Goal: Transaction & Acquisition: Subscribe to service/newsletter

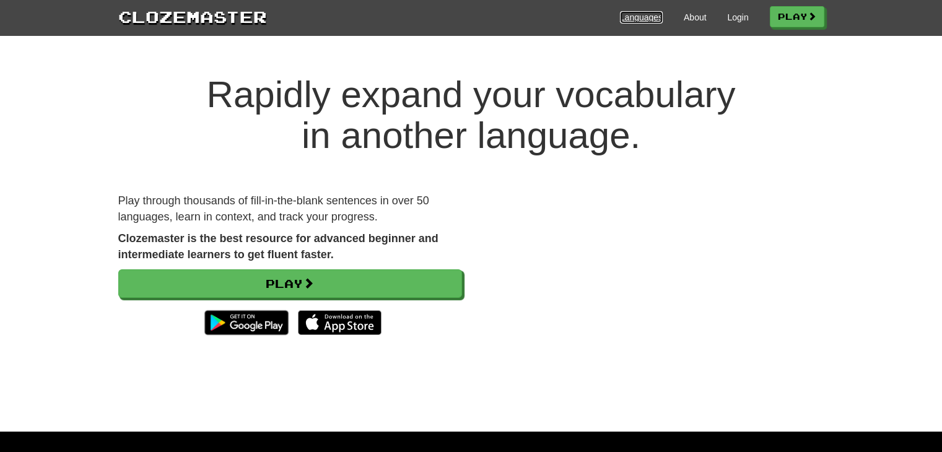
click at [632, 15] on link "Languages" at bounding box center [641, 17] width 43 height 12
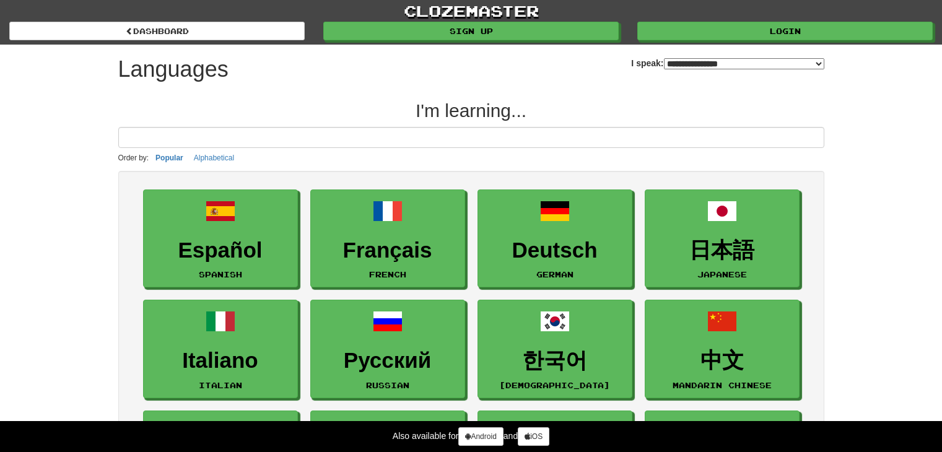
select select "*******"
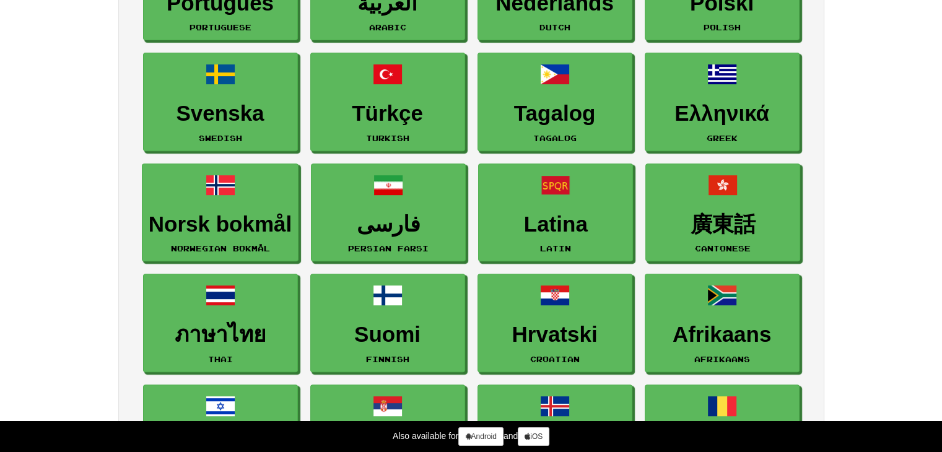
scroll to position [486, 0]
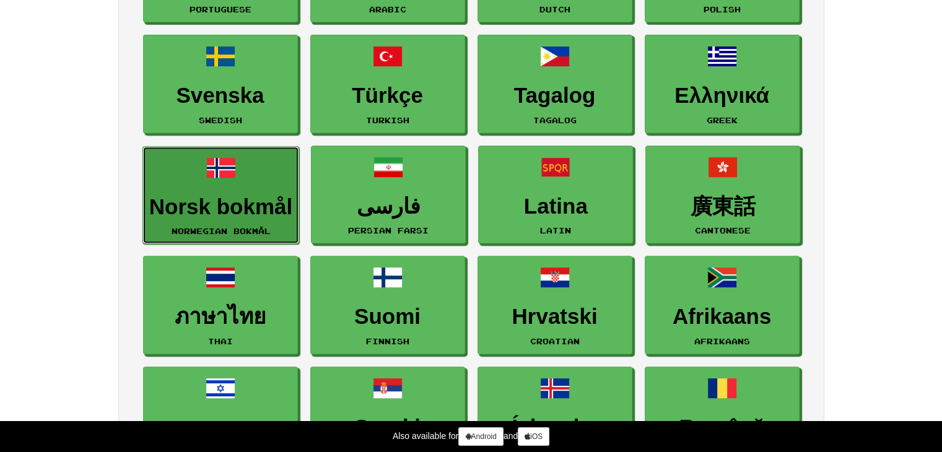
click at [248, 227] on small "Norwegian Bokmål" at bounding box center [221, 231] width 99 height 9
